Goal: Transaction & Acquisition: Purchase product/service

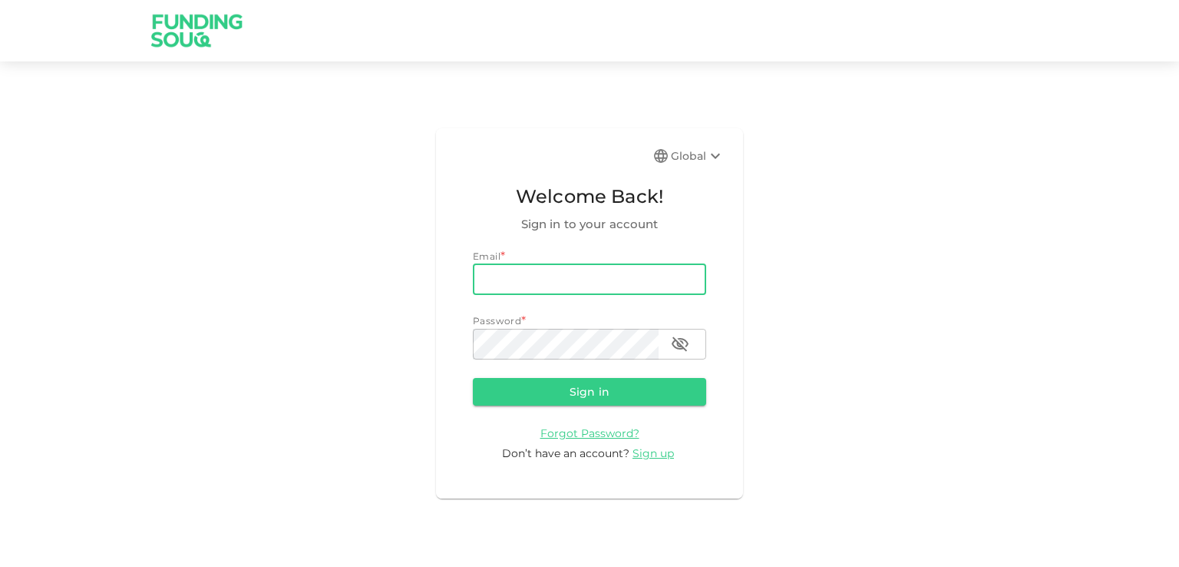
click at [493, 289] on input "email" at bounding box center [589, 279] width 233 height 31
type input "[EMAIL_ADDRESS][DOMAIN_NAME]"
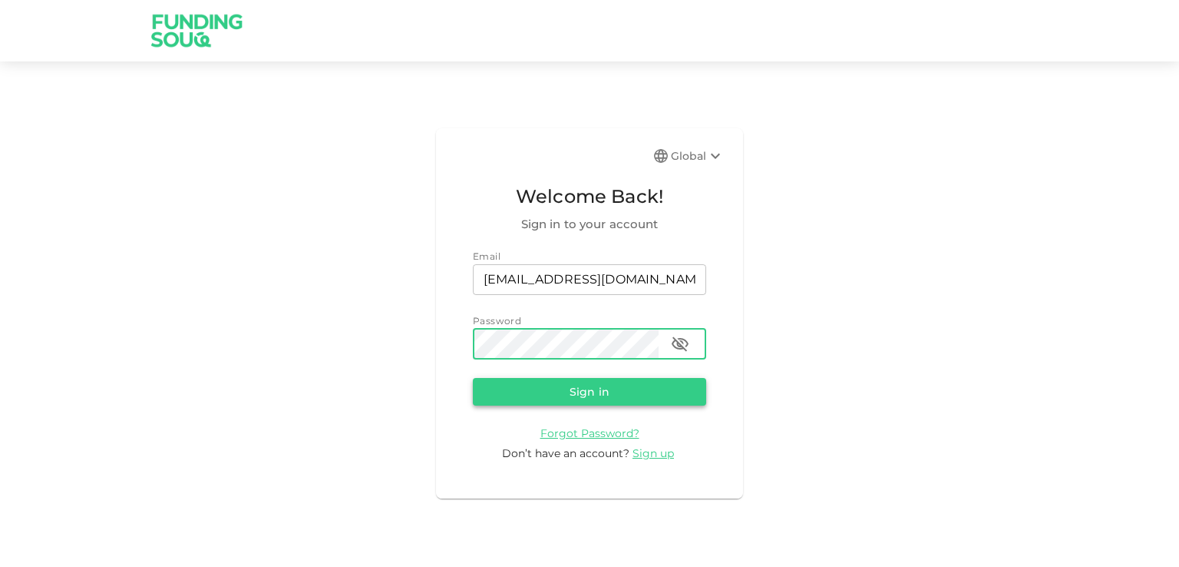
click at [554, 398] on button "Sign in" at bounding box center [589, 392] width 233 height 28
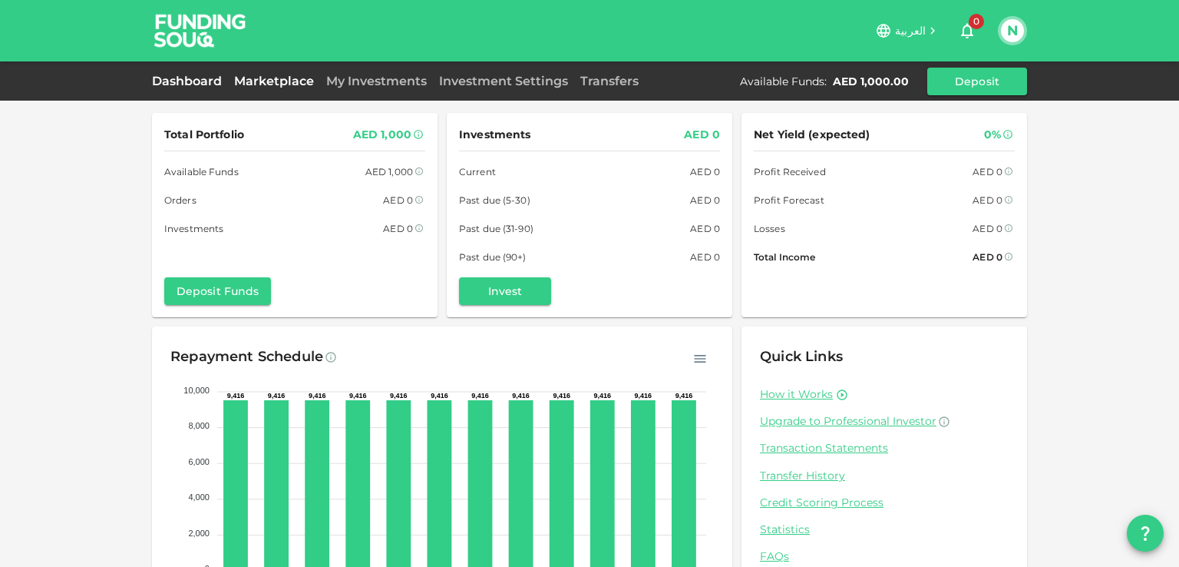
click at [293, 77] on link "Marketplace" at bounding box center [274, 81] width 92 height 15
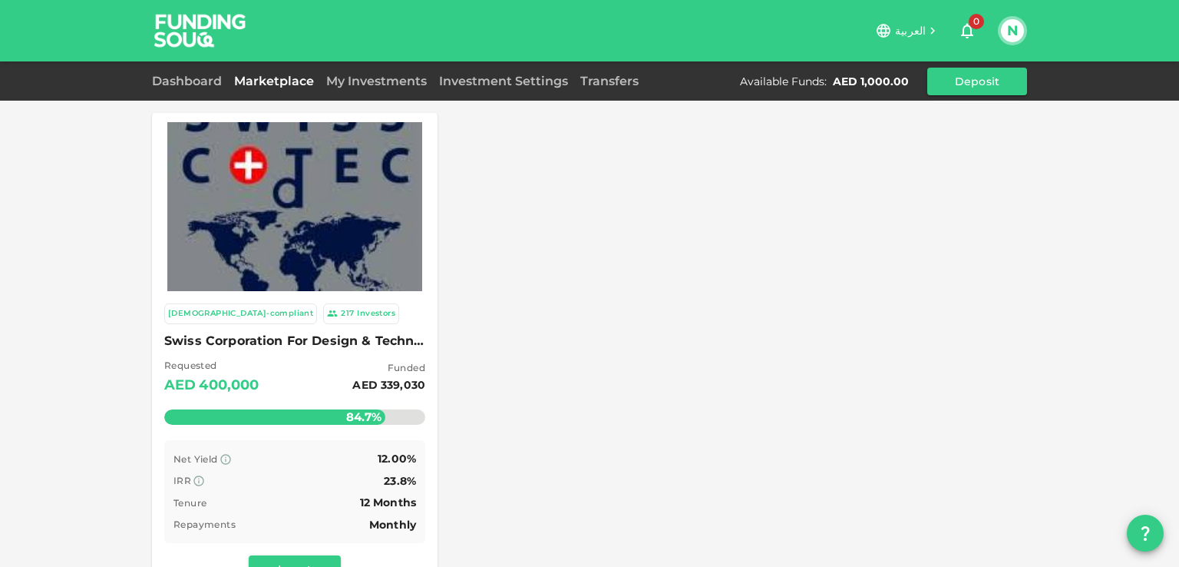
click at [187, 332] on span "Swiss Corporation For Design & Technology Trading LLC" at bounding box center [294, 340] width 261 height 21
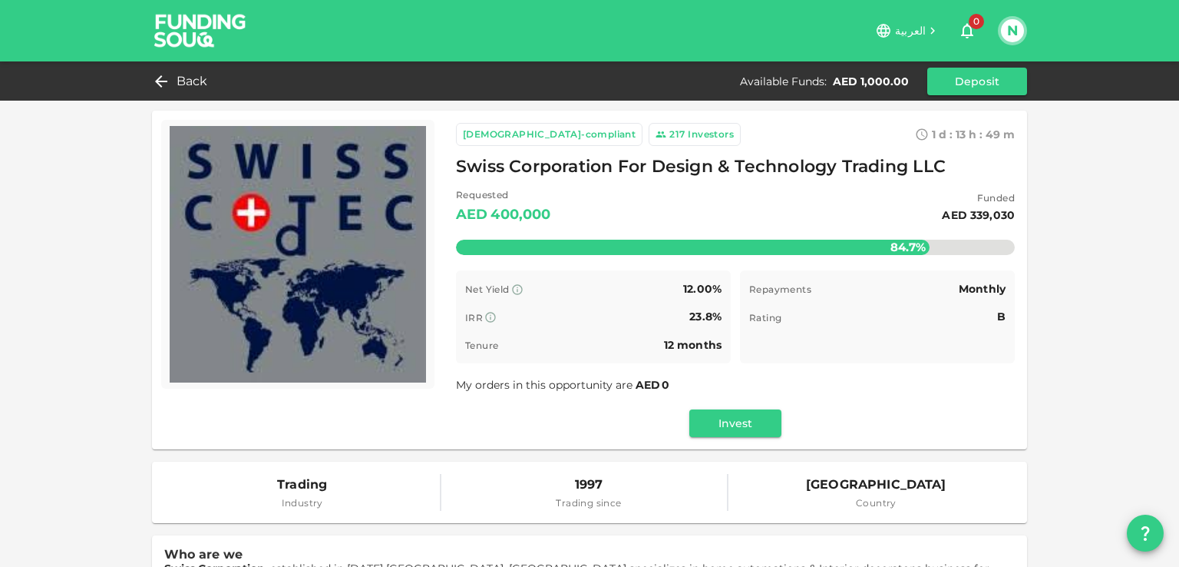
click at [997, 319] on span "B" at bounding box center [1001, 316] width 8 height 14
click at [767, 418] on button "Invest" at bounding box center [736, 423] width 92 height 28
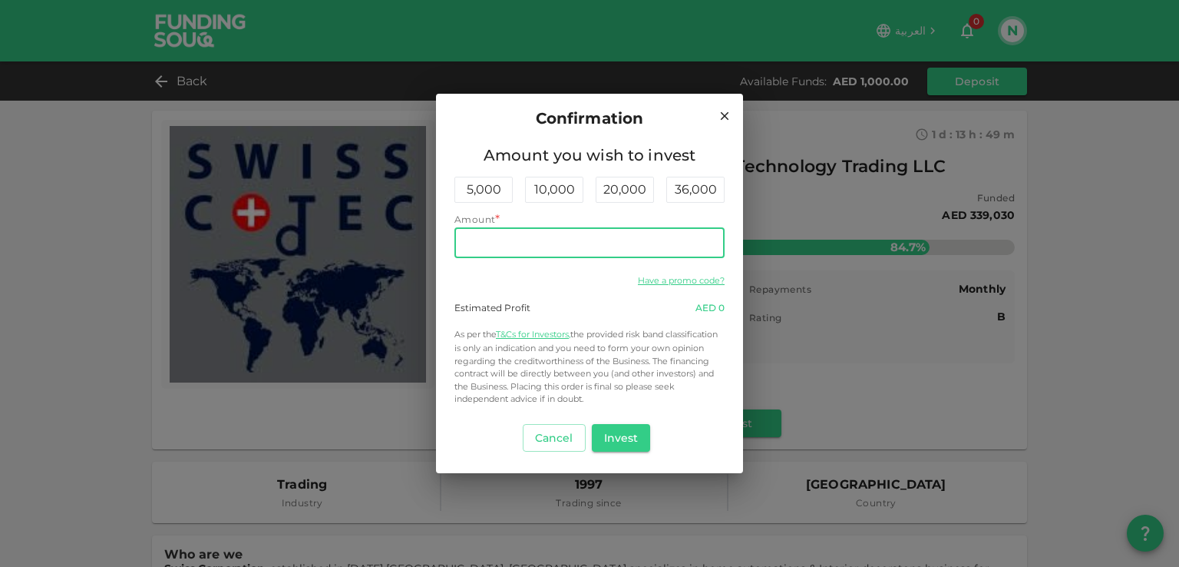
click at [471, 240] on input "Amount" at bounding box center [590, 242] width 270 height 31
type input "1,000"
click at [725, 118] on icon at bounding box center [725, 116] width 14 height 14
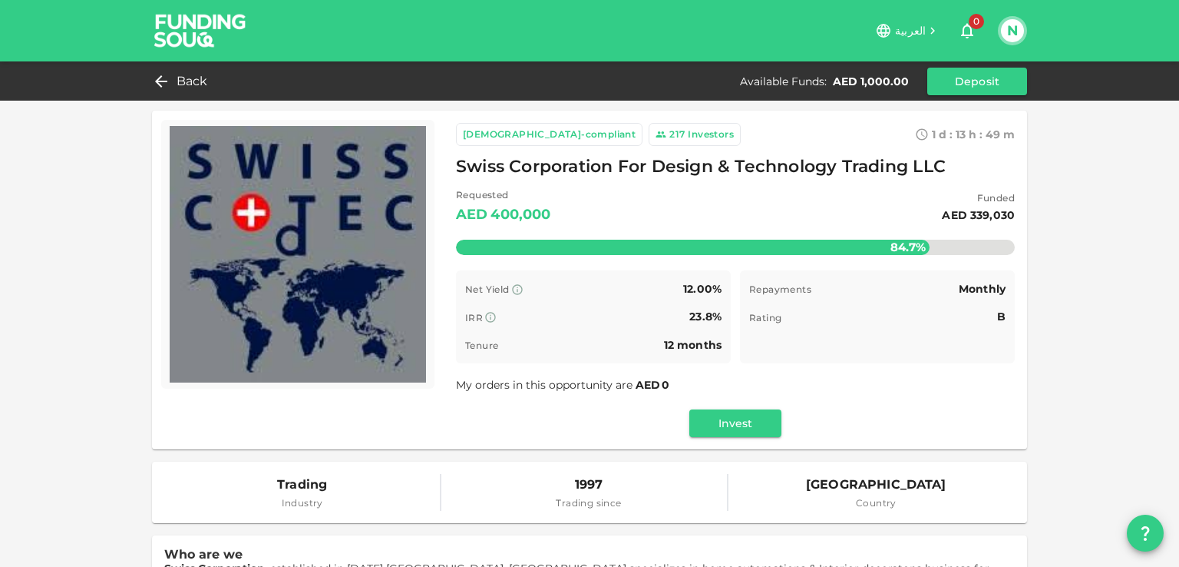
click at [1018, 28] on button "N" at bounding box center [1012, 30] width 23 height 23
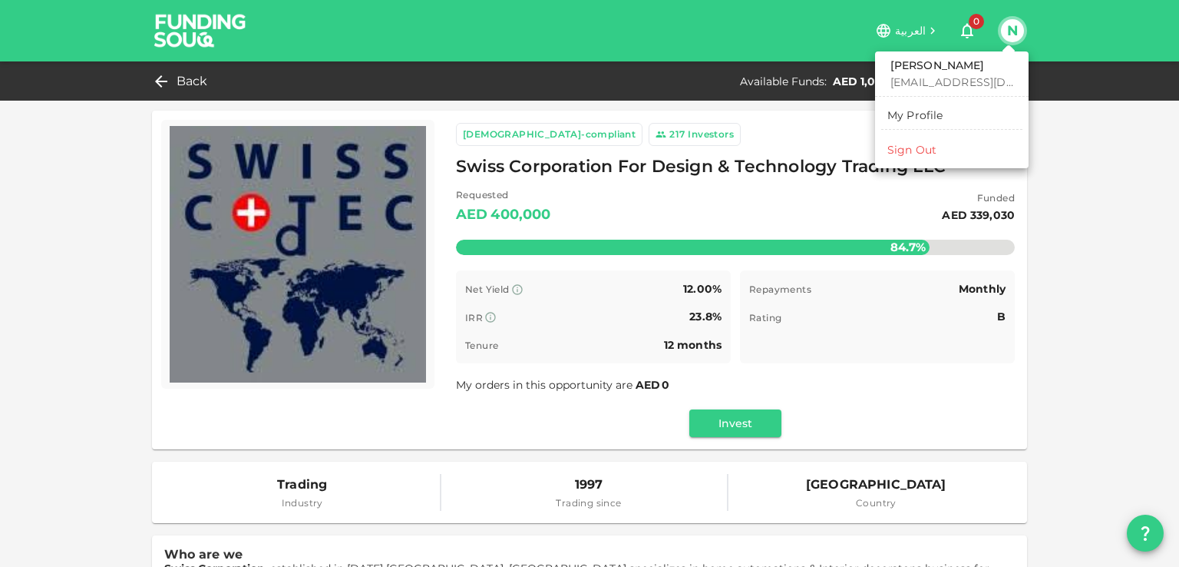
click at [925, 157] on li "Sign Out" at bounding box center [951, 149] width 141 height 25
